Goal: Transaction & Acquisition: Purchase product/service

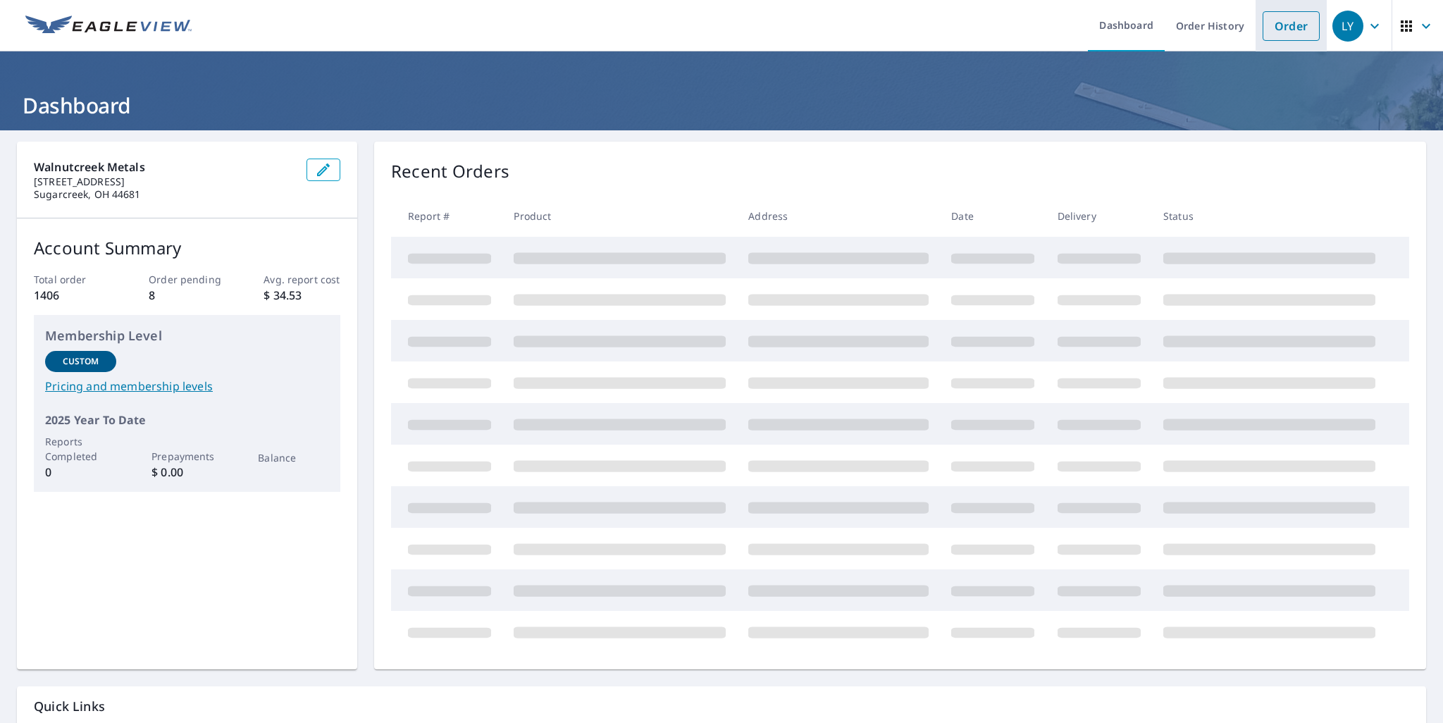
click at [1282, 33] on link "Order" at bounding box center [1290, 26] width 57 height 30
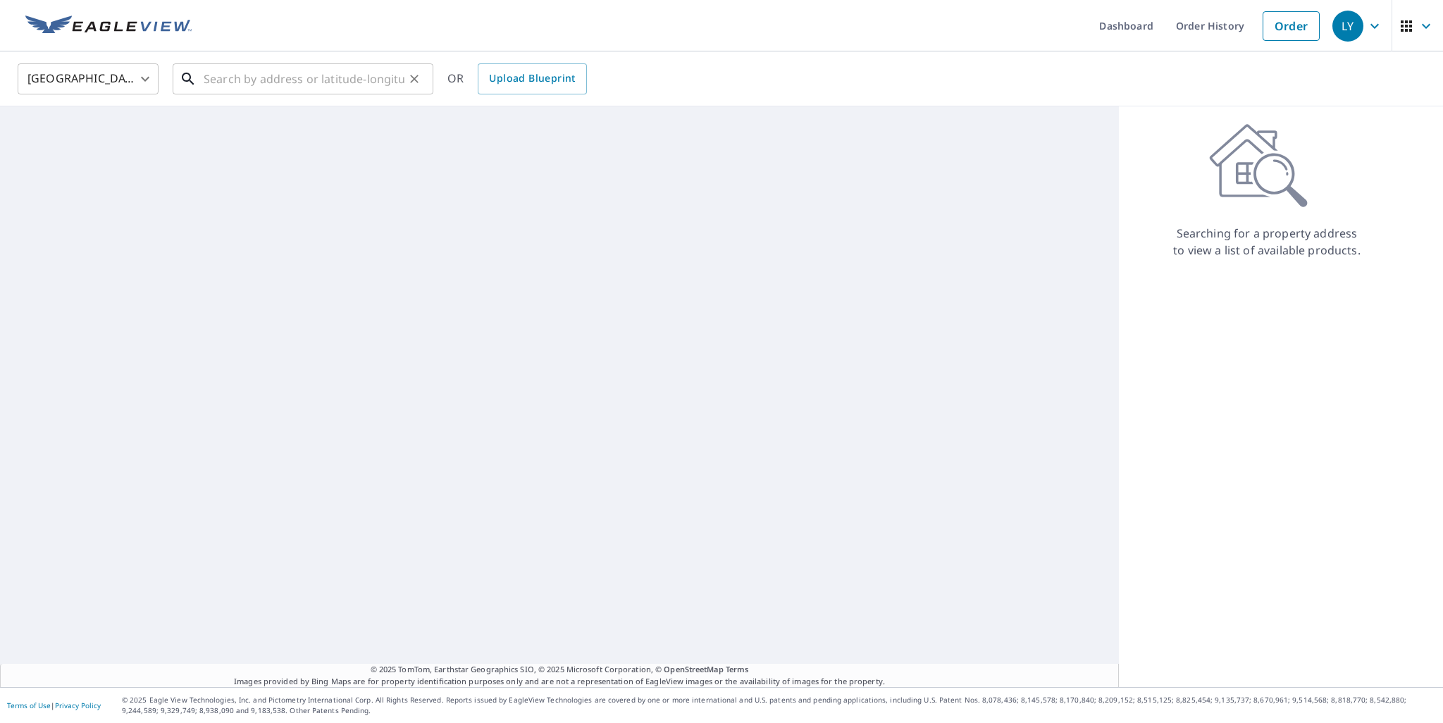
click at [259, 80] on input "text" at bounding box center [304, 78] width 201 height 39
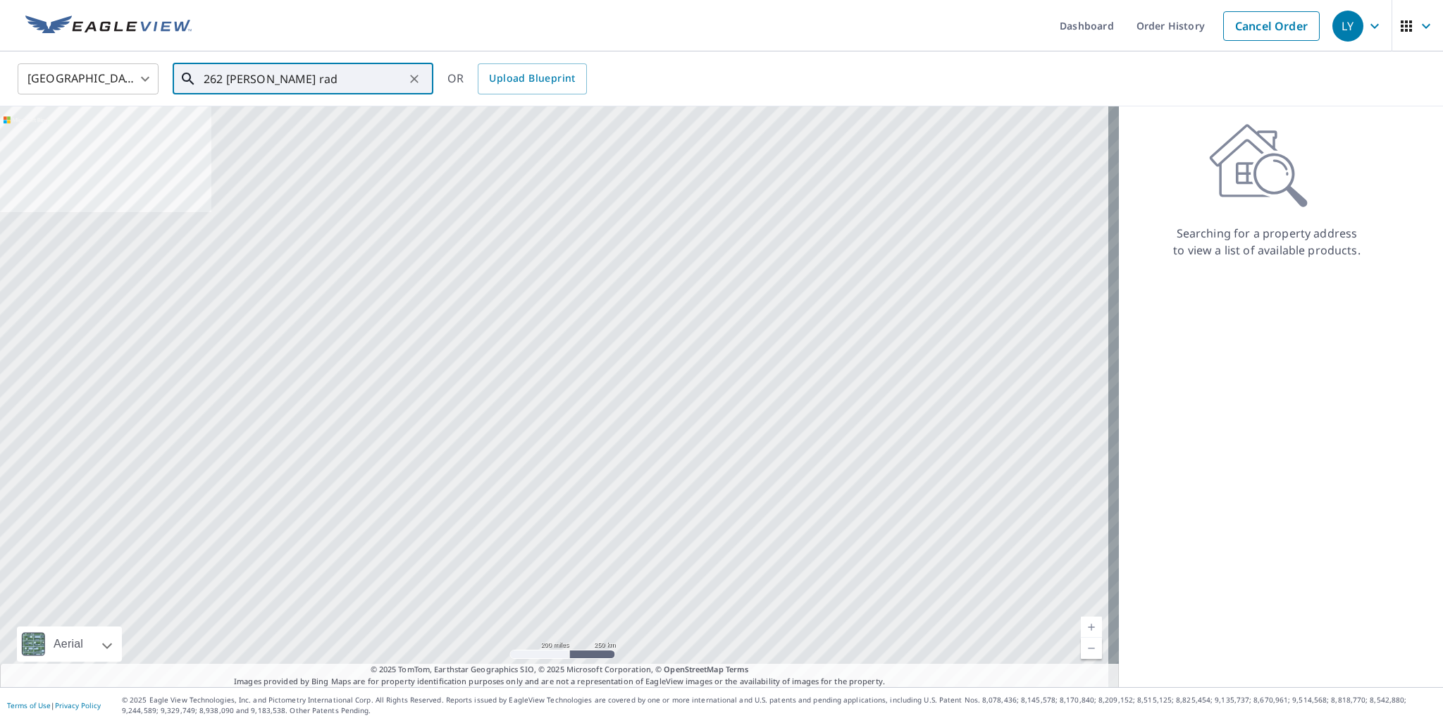
click at [273, 79] on input "262 [PERSON_NAME] rad" at bounding box center [304, 78] width 201 height 39
click at [341, 81] on input "262 [PERSON_NAME] rad" at bounding box center [304, 78] width 201 height 39
click at [287, 117] on span "[STREET_ADDRESS][PERSON_NAME]" at bounding box center [311, 119] width 221 height 17
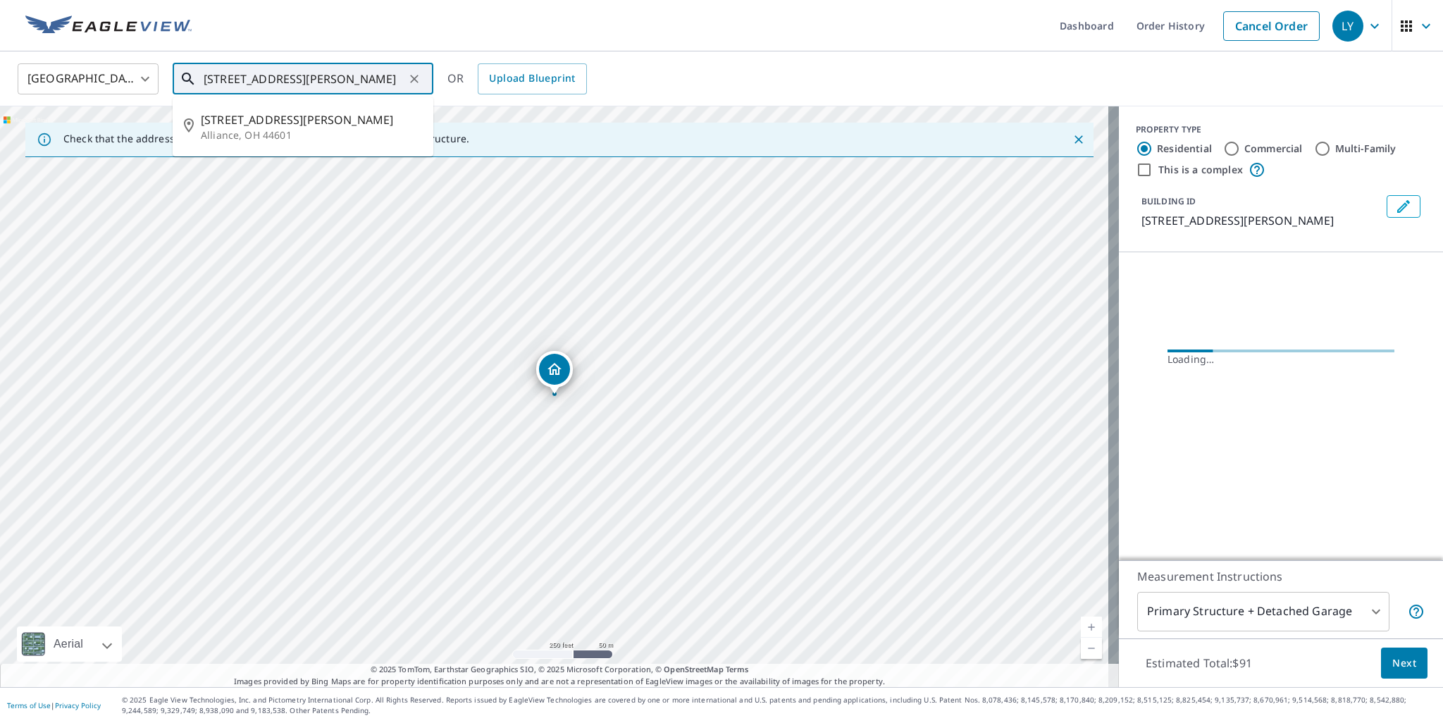
click at [204, 80] on input "[STREET_ADDRESS][PERSON_NAME]" at bounding box center [304, 78] width 201 height 39
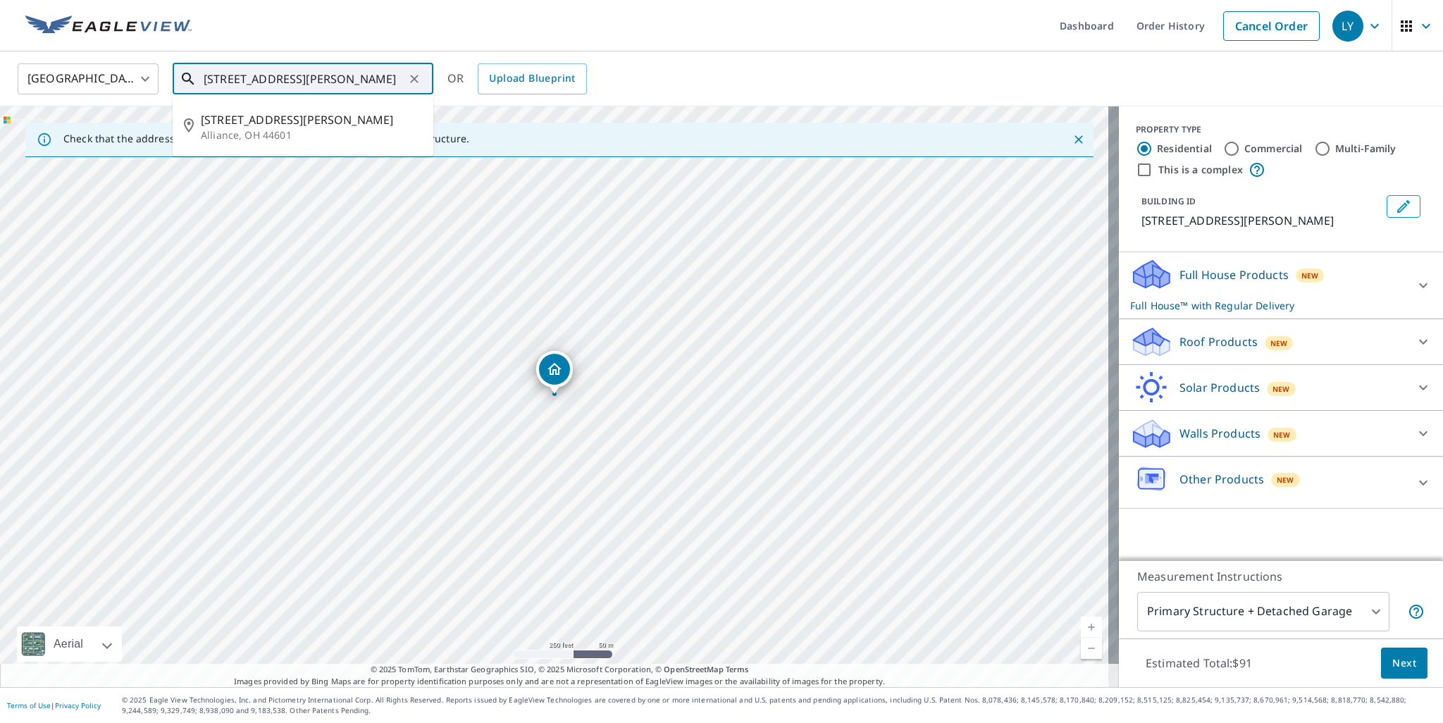
click at [211, 82] on input "[STREET_ADDRESS][PERSON_NAME]" at bounding box center [304, 78] width 201 height 39
click at [362, 82] on input "[STREET_ADDRESS][PERSON_NAME]" at bounding box center [304, 78] width 201 height 39
drag, startPoint x: 385, startPoint y: 79, endPoint x: 311, endPoint y: 77, distance: 74.7
click at [311, 77] on input "[STREET_ADDRESS][PERSON_NAME]" at bounding box center [304, 78] width 201 height 39
click at [210, 77] on input "262 [PERSON_NAME]" at bounding box center [304, 78] width 201 height 39
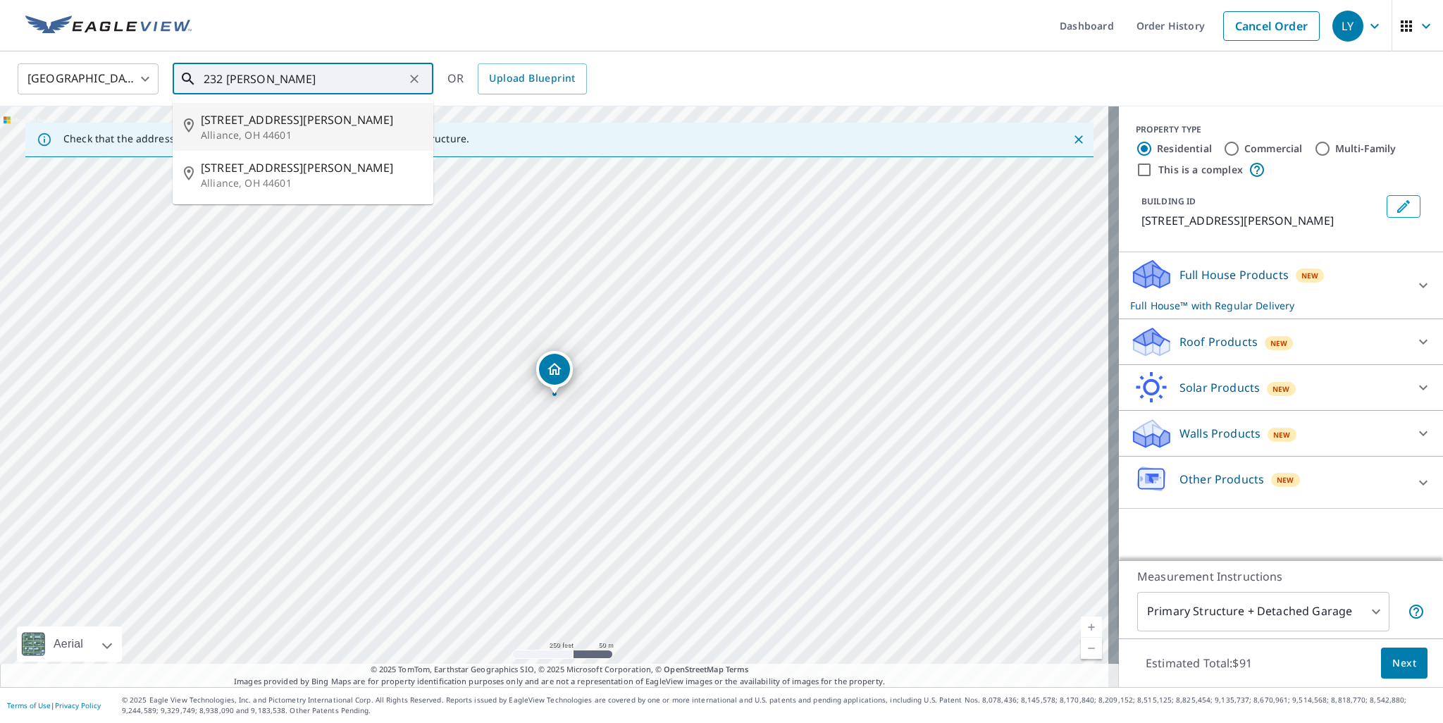
click at [312, 123] on span "[STREET_ADDRESS][PERSON_NAME]" at bounding box center [311, 119] width 221 height 17
type input "[STREET_ADDRESS][PERSON_NAME]"
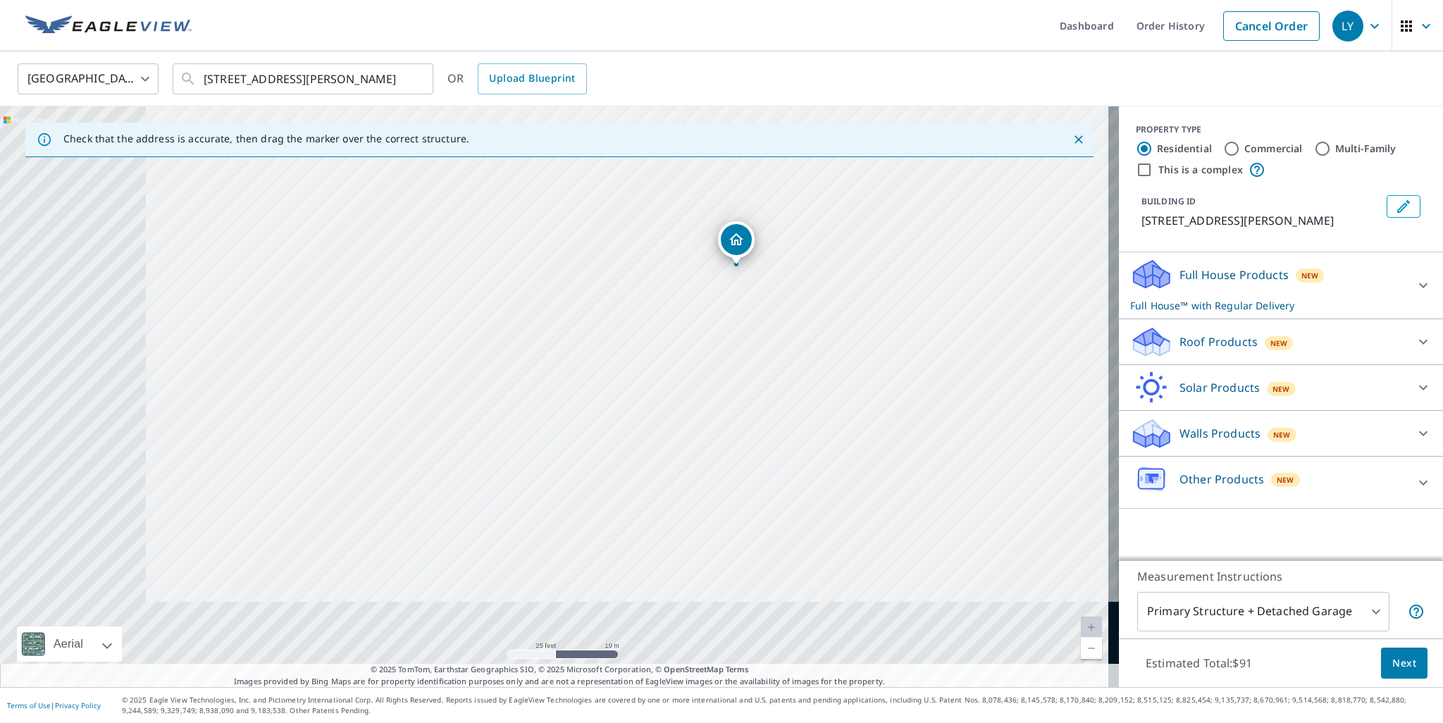
drag, startPoint x: 663, startPoint y: 395, endPoint x: 713, endPoint y: 374, distance: 54.3
click at [713, 374] on div "[STREET_ADDRESS][PERSON_NAME]" at bounding box center [559, 396] width 1119 height 580
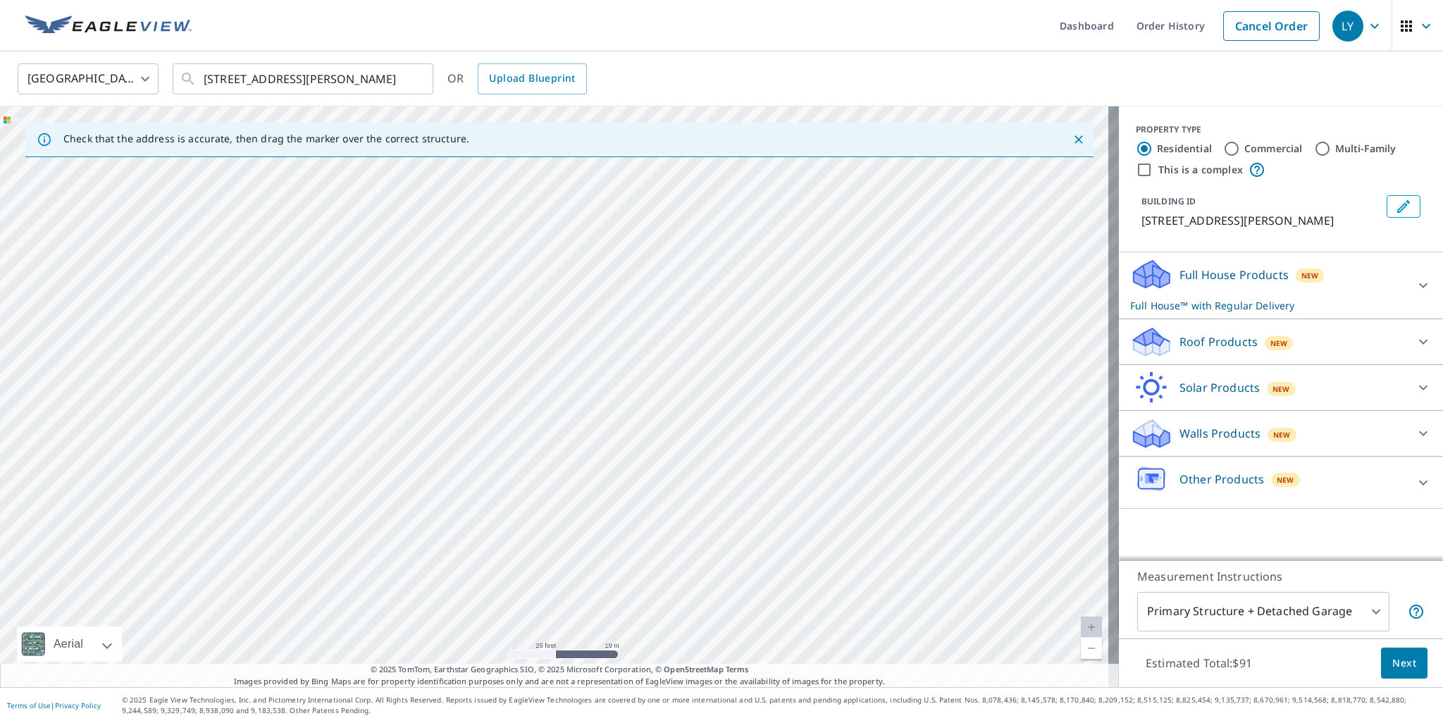
click at [521, 610] on div "[STREET_ADDRESS][PERSON_NAME]" at bounding box center [559, 396] width 1119 height 580
click at [552, 522] on div "[STREET_ADDRESS][PERSON_NAME]" at bounding box center [559, 396] width 1119 height 580
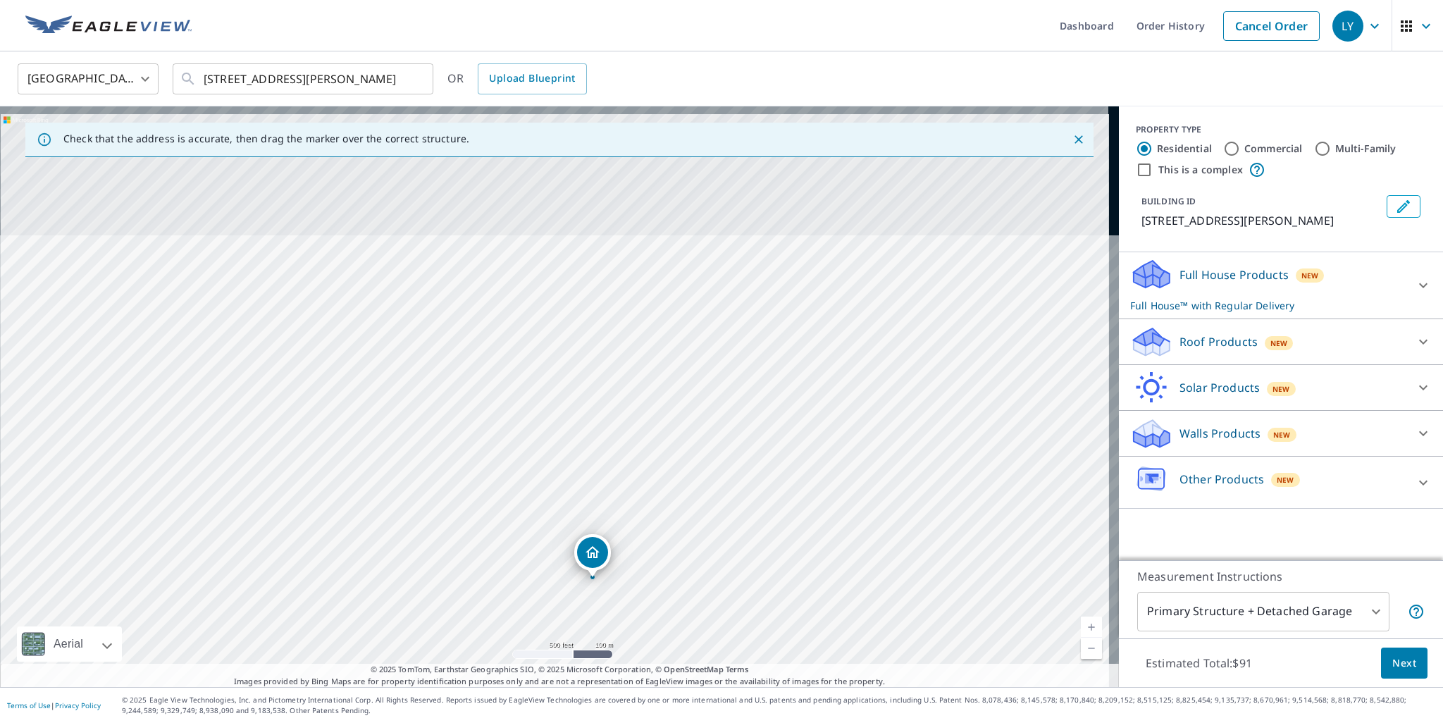
drag, startPoint x: 553, startPoint y: 279, endPoint x: 573, endPoint y: 478, distance: 200.3
click at [573, 478] on div "[STREET_ADDRESS][PERSON_NAME]" at bounding box center [559, 396] width 1119 height 580
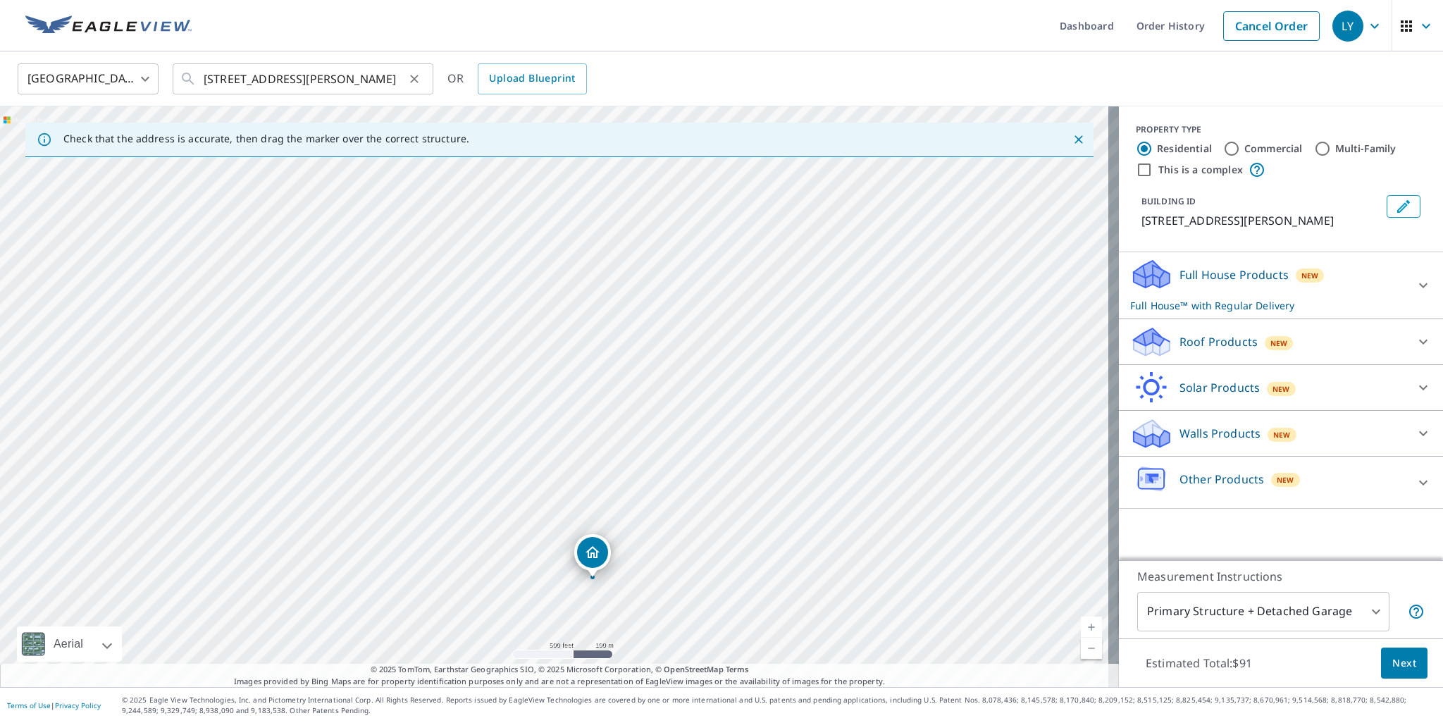
click at [412, 78] on icon "Clear" at bounding box center [414, 79] width 14 height 14
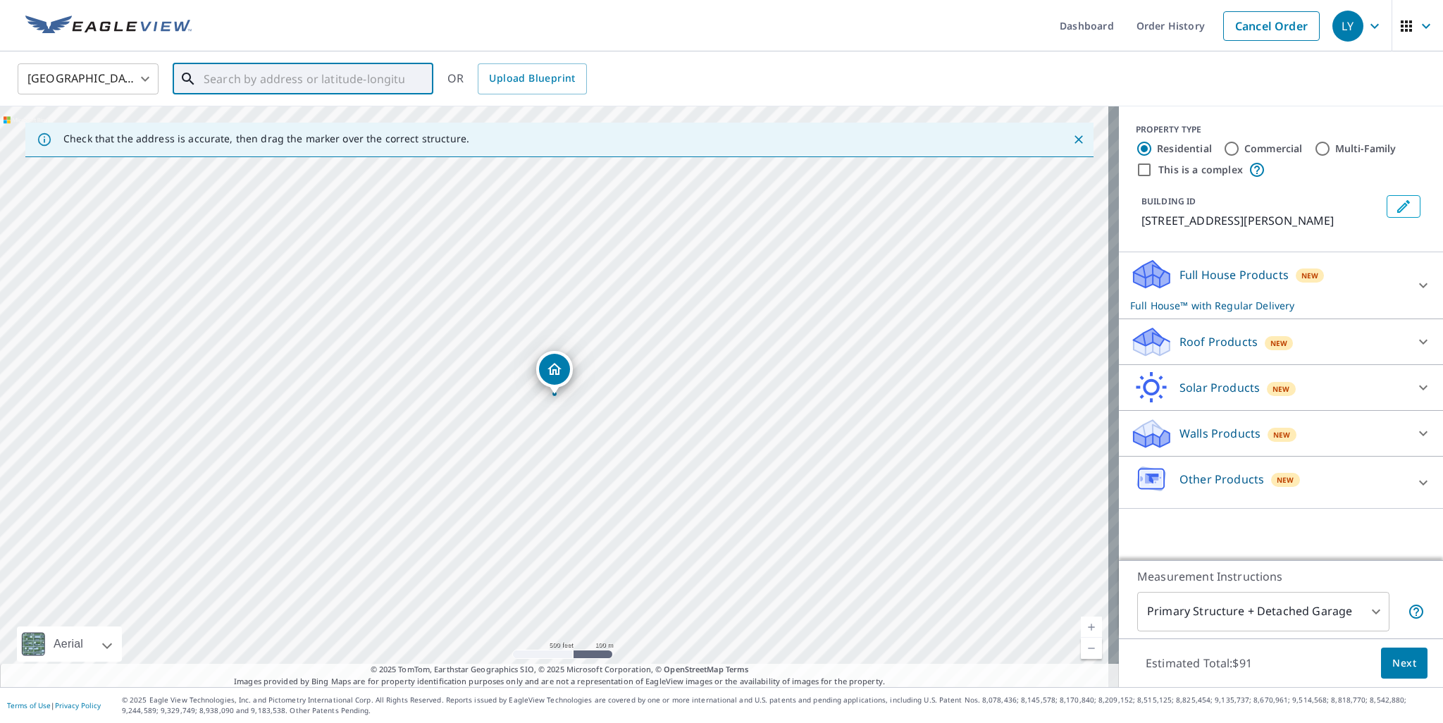
click at [285, 77] on input "text" at bounding box center [304, 78] width 201 height 39
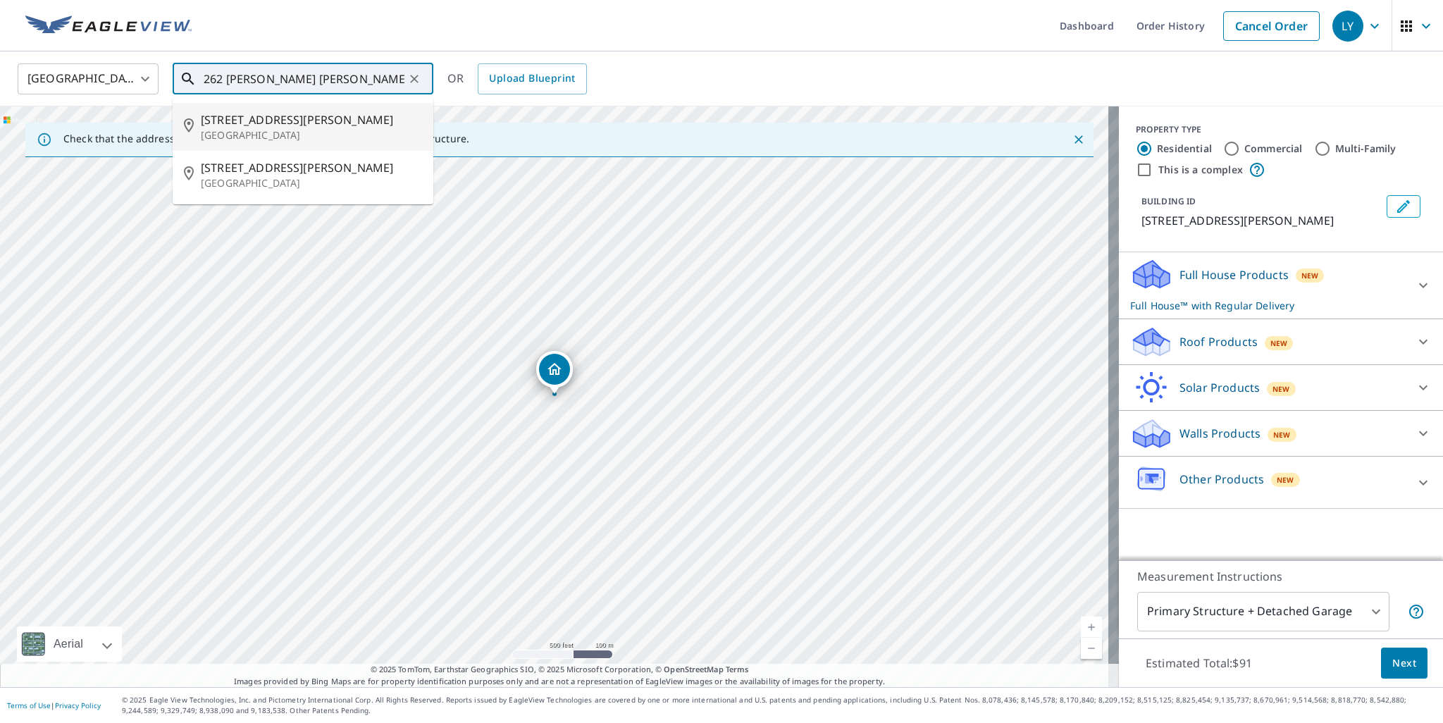
click at [254, 116] on span "[STREET_ADDRESS][PERSON_NAME]" at bounding box center [311, 119] width 221 height 17
type input "[STREET_ADDRESS][PERSON_NAME][PERSON_NAME]"
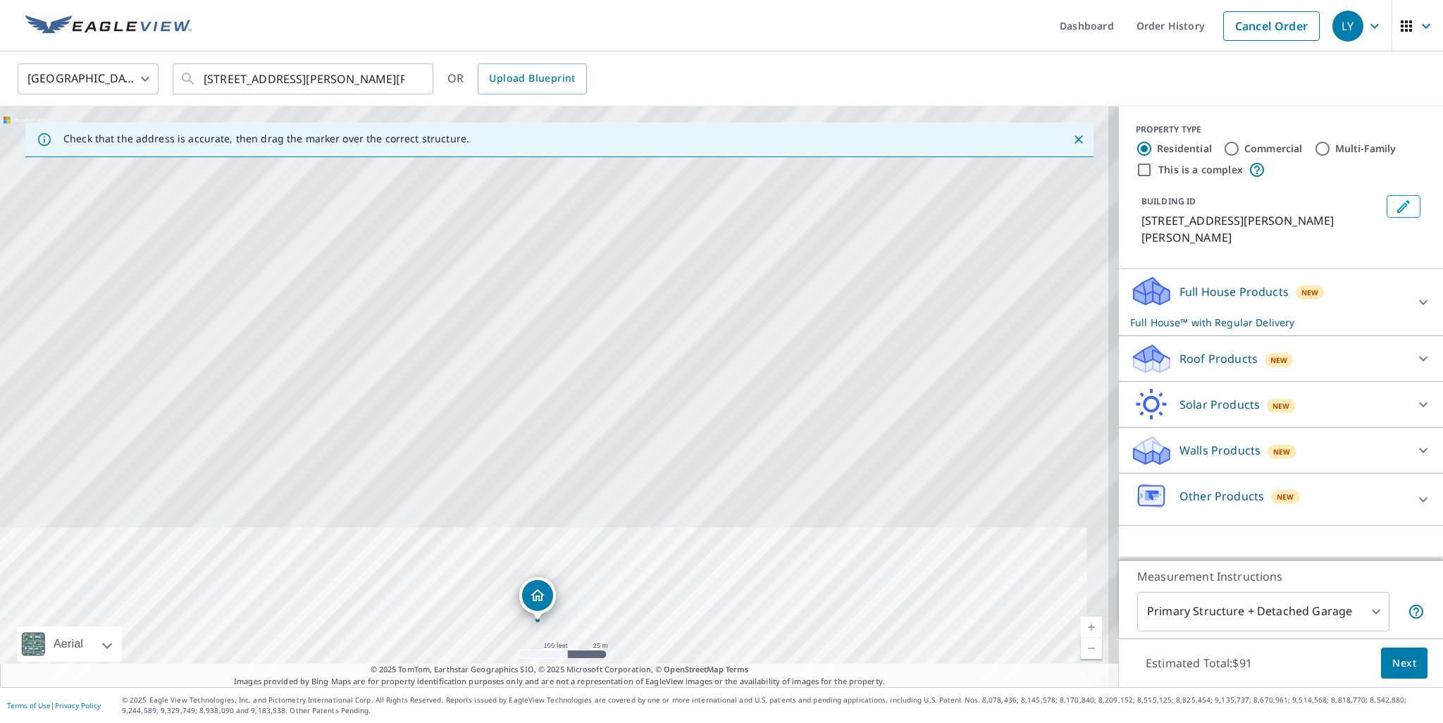
drag, startPoint x: 615, startPoint y: 445, endPoint x: 595, endPoint y: 595, distance: 151.3
click at [595, 595] on div "[STREET_ADDRESS][PERSON_NAME][PERSON_NAME]" at bounding box center [559, 396] width 1119 height 580
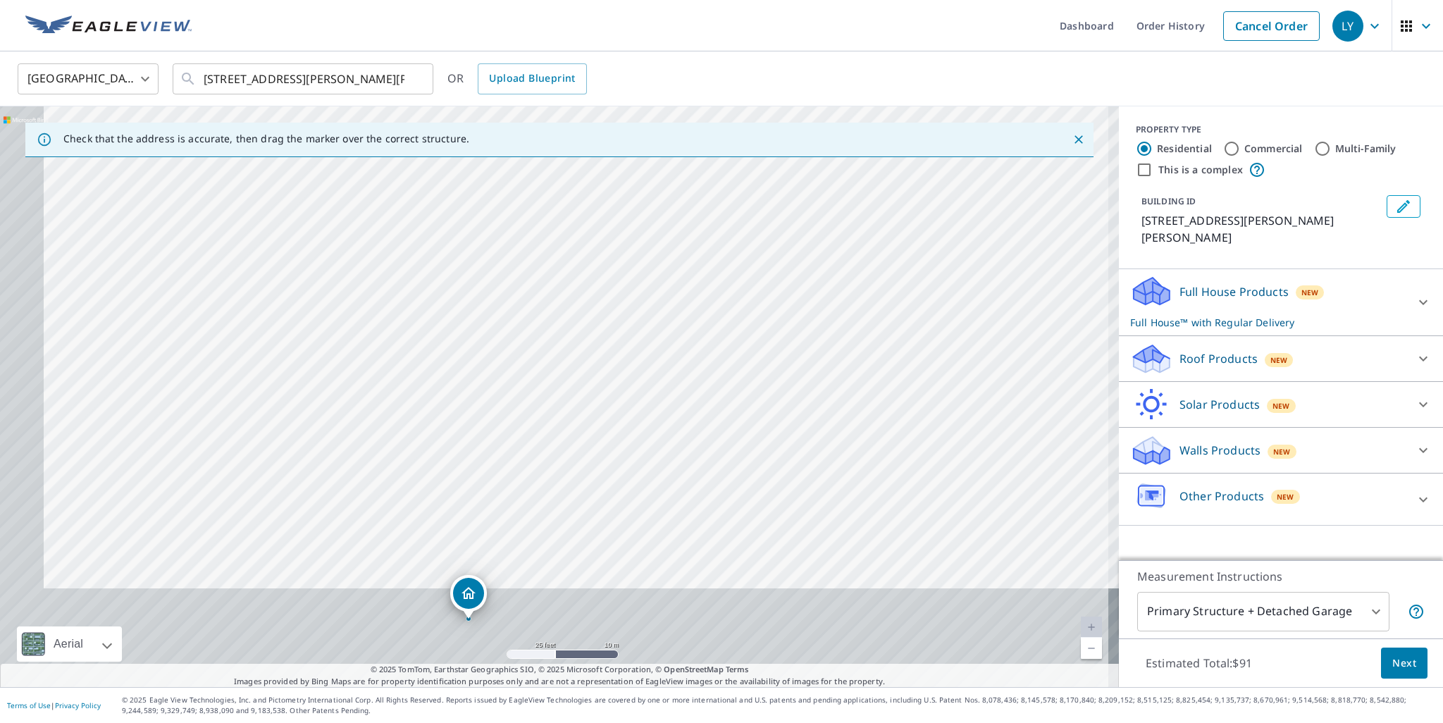
drag, startPoint x: 587, startPoint y: 549, endPoint x: 687, endPoint y: 305, distance: 263.8
click at [683, 308] on div "[STREET_ADDRESS][PERSON_NAME][PERSON_NAME]" at bounding box center [559, 396] width 1119 height 580
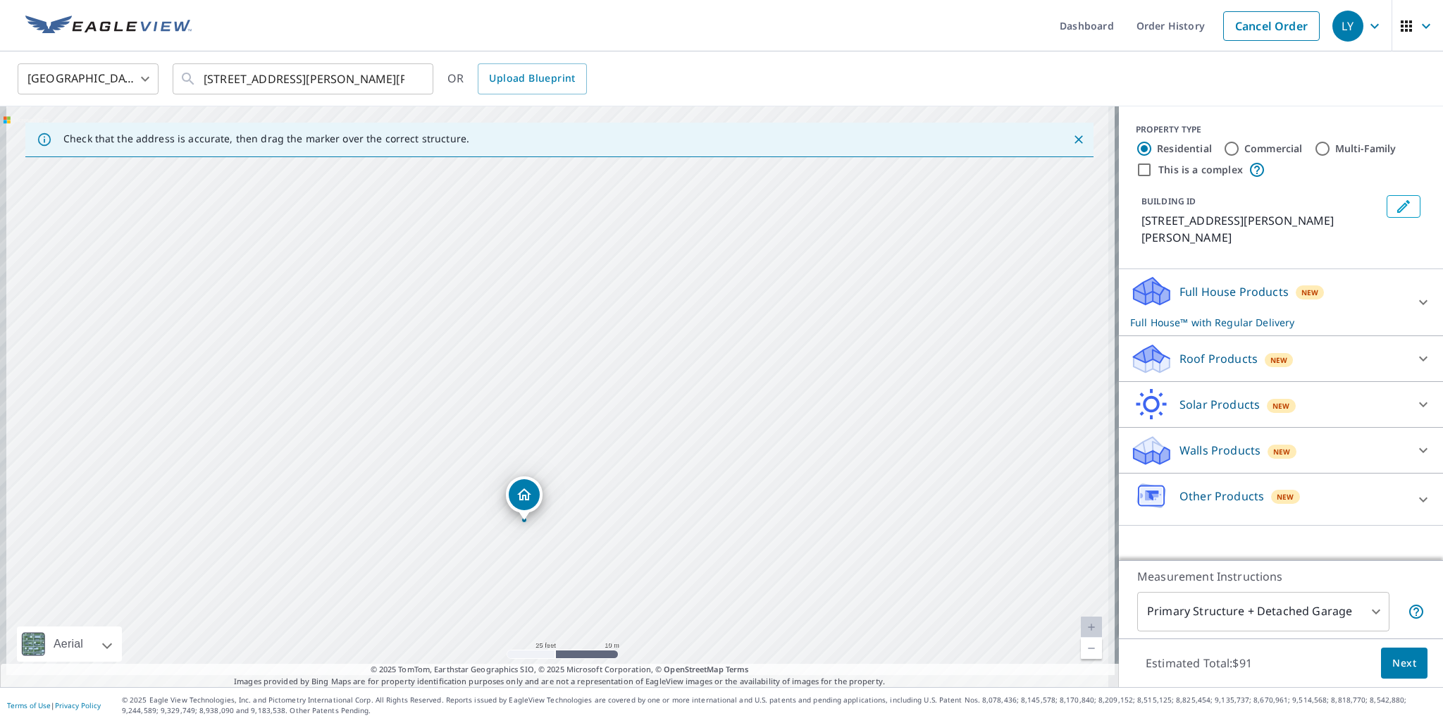
drag, startPoint x: 580, startPoint y: 553, endPoint x: 648, endPoint y: 442, distance: 129.6
click at [645, 446] on div "[STREET_ADDRESS][PERSON_NAME][PERSON_NAME]" at bounding box center [559, 396] width 1119 height 580
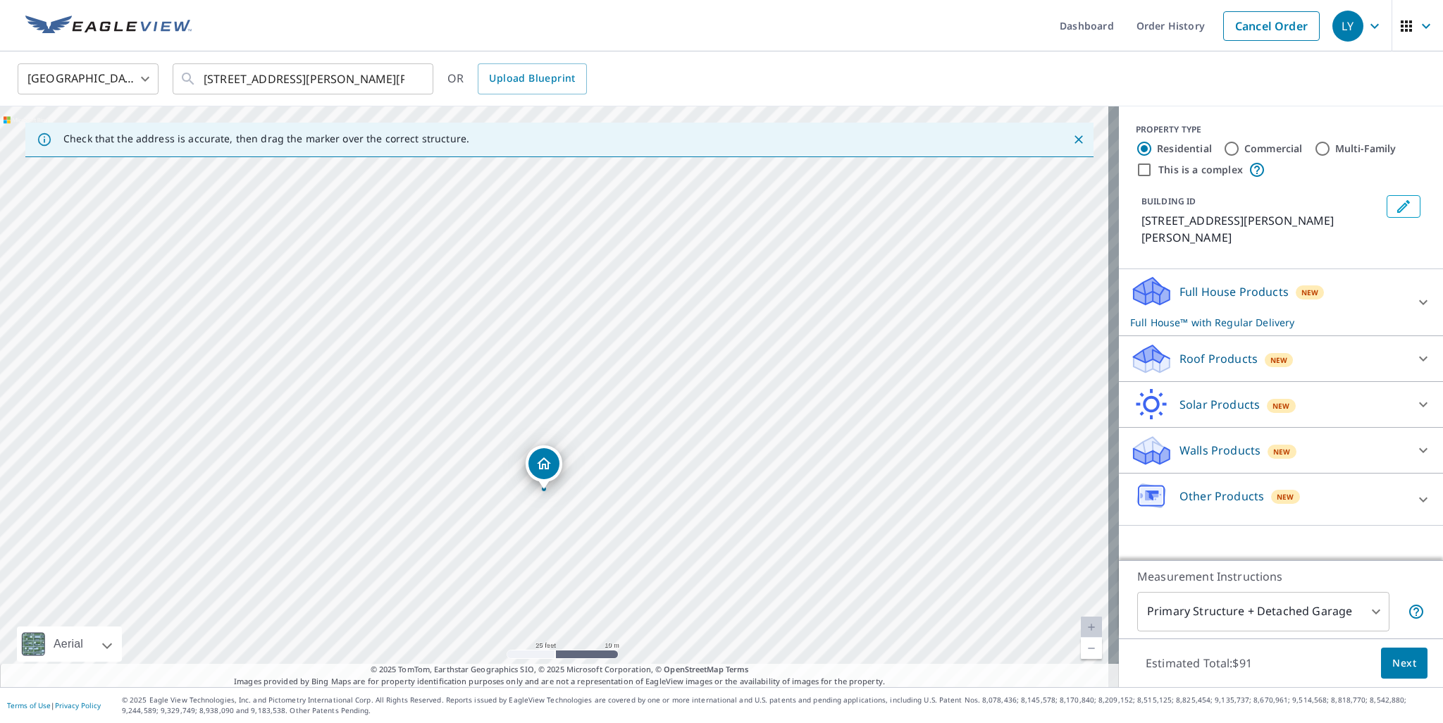
click at [1179, 350] on p "Roof Products" at bounding box center [1218, 358] width 78 height 17
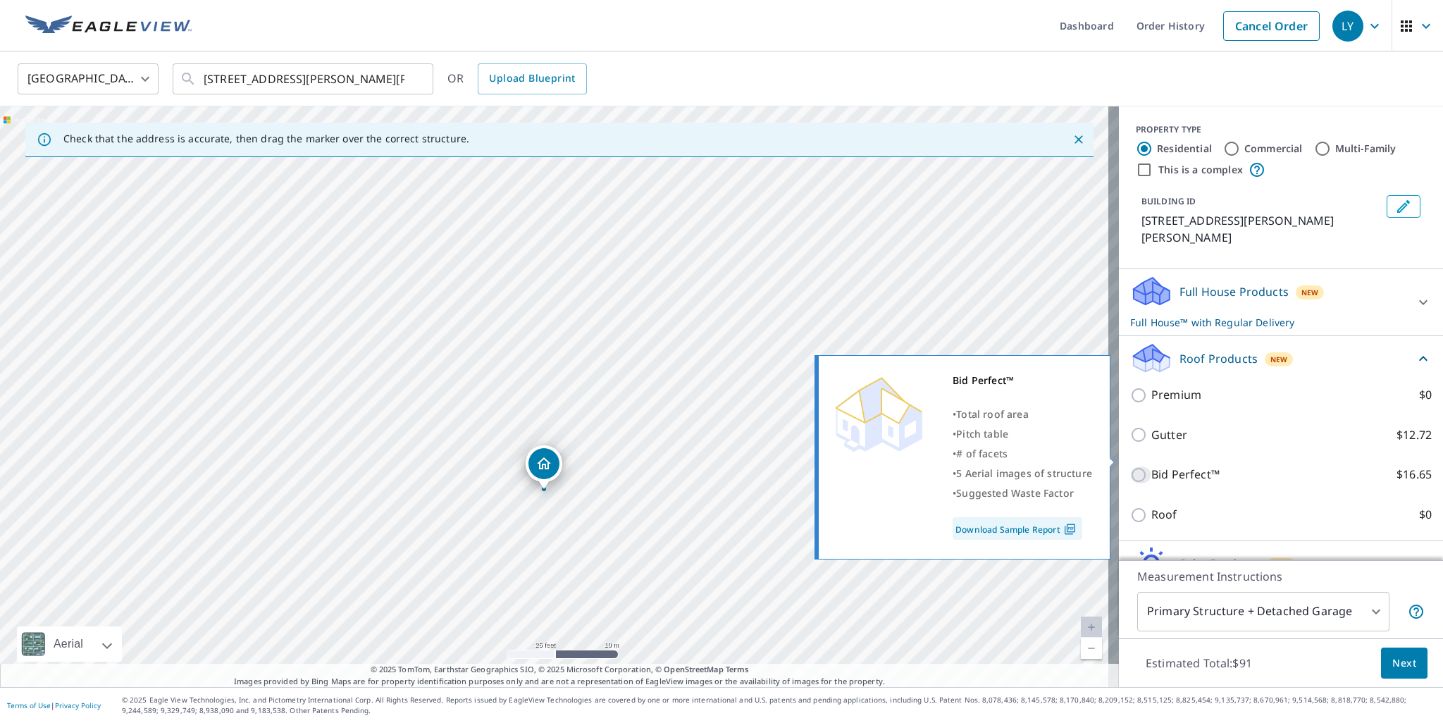
click at [1133, 466] on input "Bid Perfect™ $16.65" at bounding box center [1140, 474] width 21 height 17
checkbox input "true"
checkbox input "false"
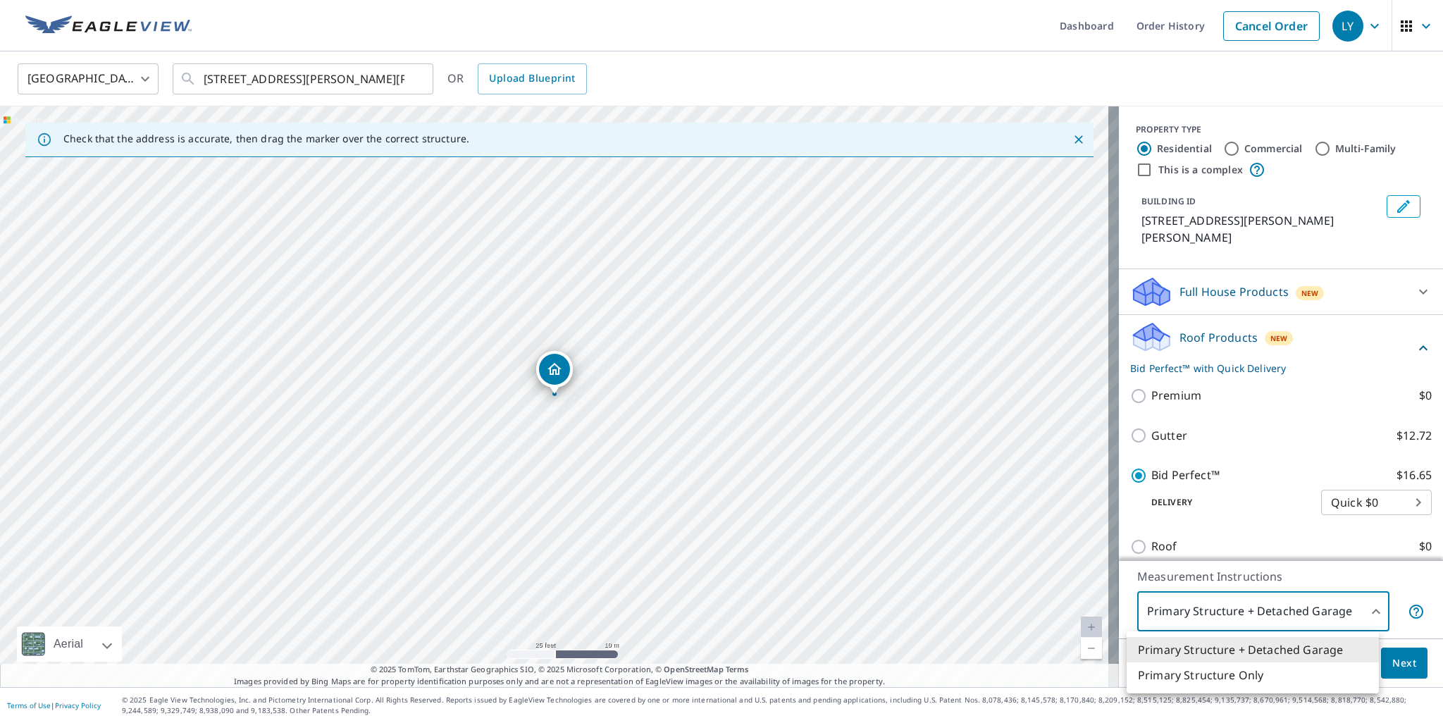
click at [1334, 608] on body "LY LY Dashboard Order History Cancel Order LY [GEOGRAPHIC_DATA] [GEOGRAPHIC_DAT…" at bounding box center [721, 361] width 1443 height 723
click at [1241, 671] on li "Primary Structure Only" at bounding box center [1252, 674] width 252 height 25
type input "2"
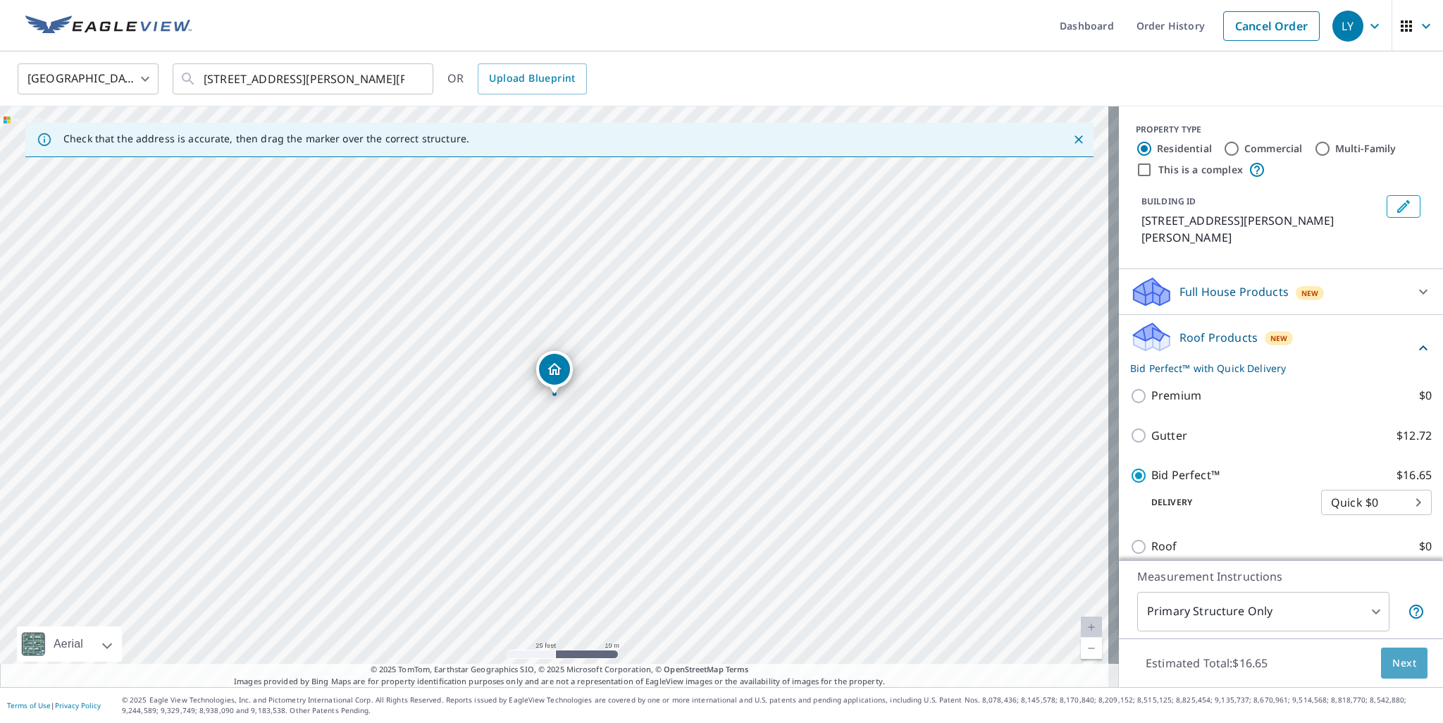
click at [1392, 660] on span "Next" at bounding box center [1404, 663] width 24 height 18
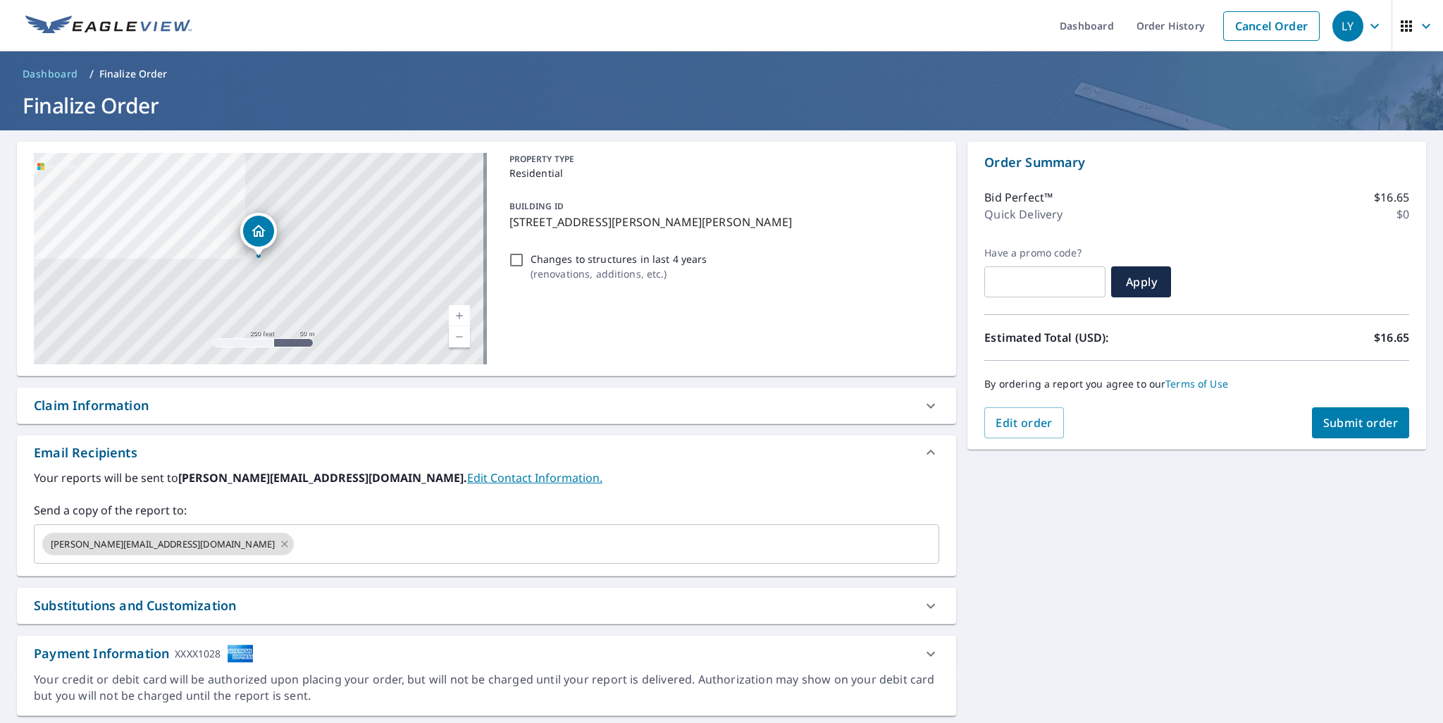
click at [1355, 421] on span "Submit order" at bounding box center [1360, 422] width 75 height 15
checkbox input "true"
